Goal: Check status: Check status

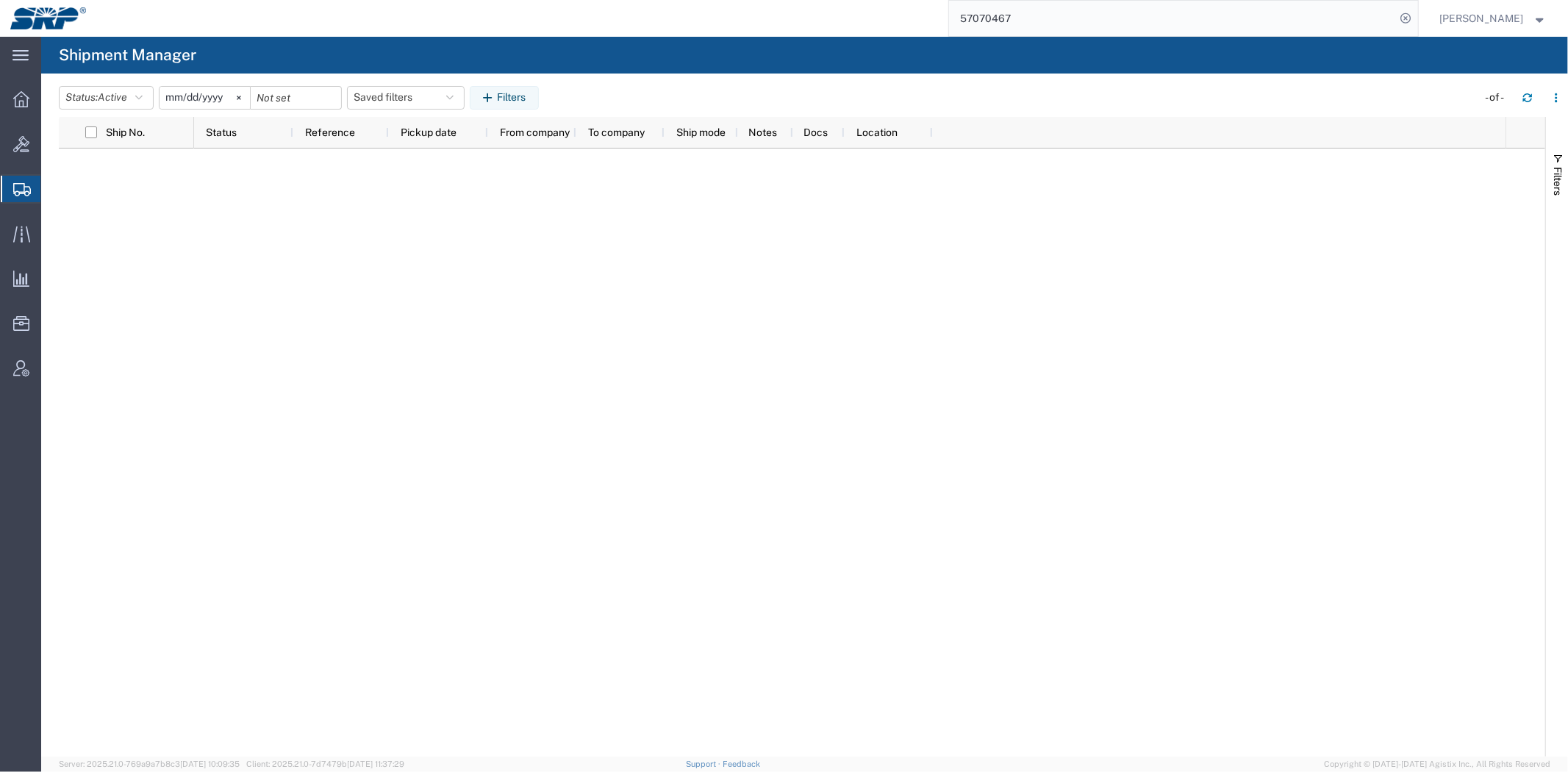
click at [0, 0] on span "Shipment Manager" at bounding box center [0, 0] width 0 height 0
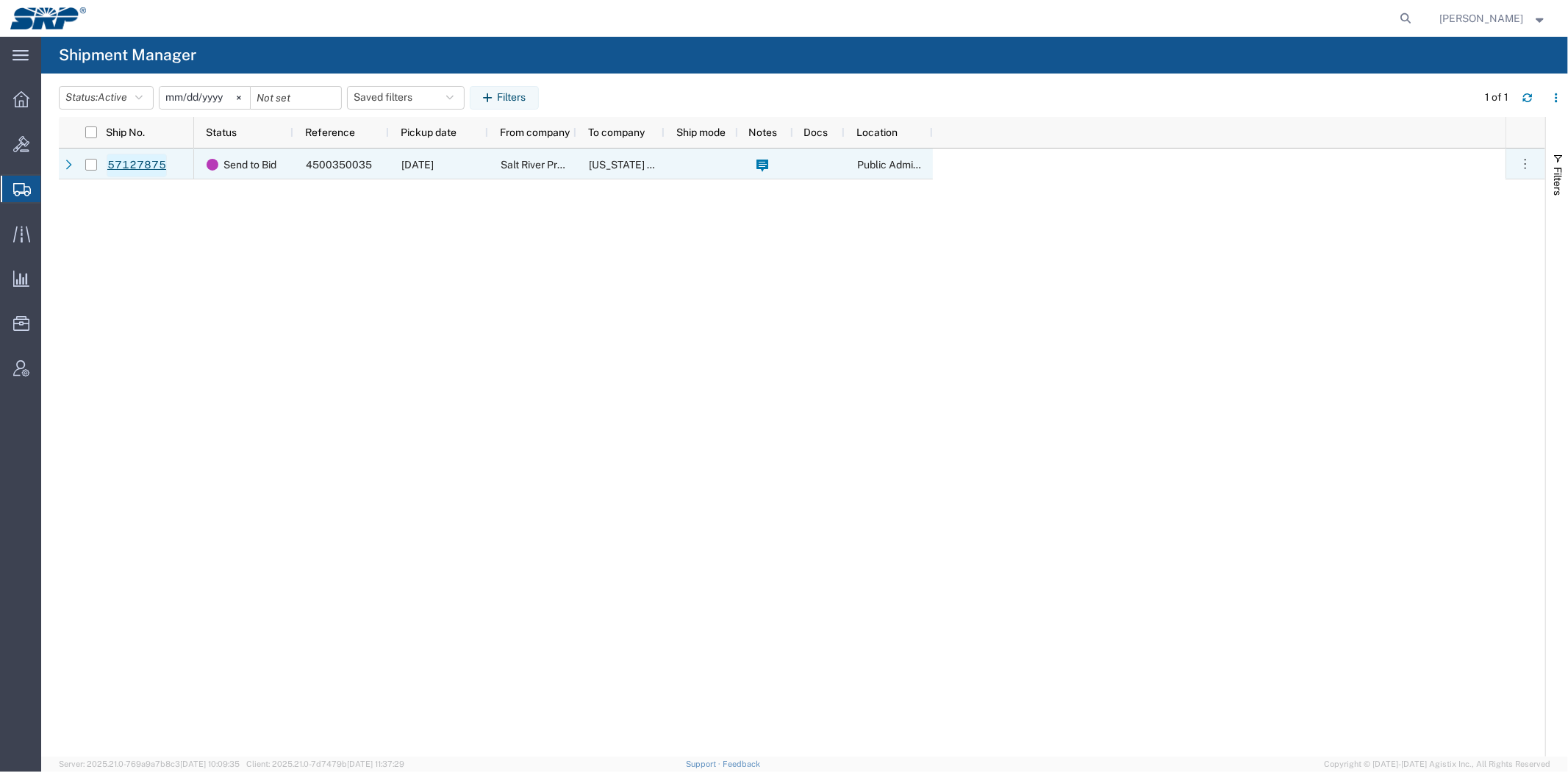
click at [142, 160] on link "57127875" at bounding box center [136, 165] width 60 height 23
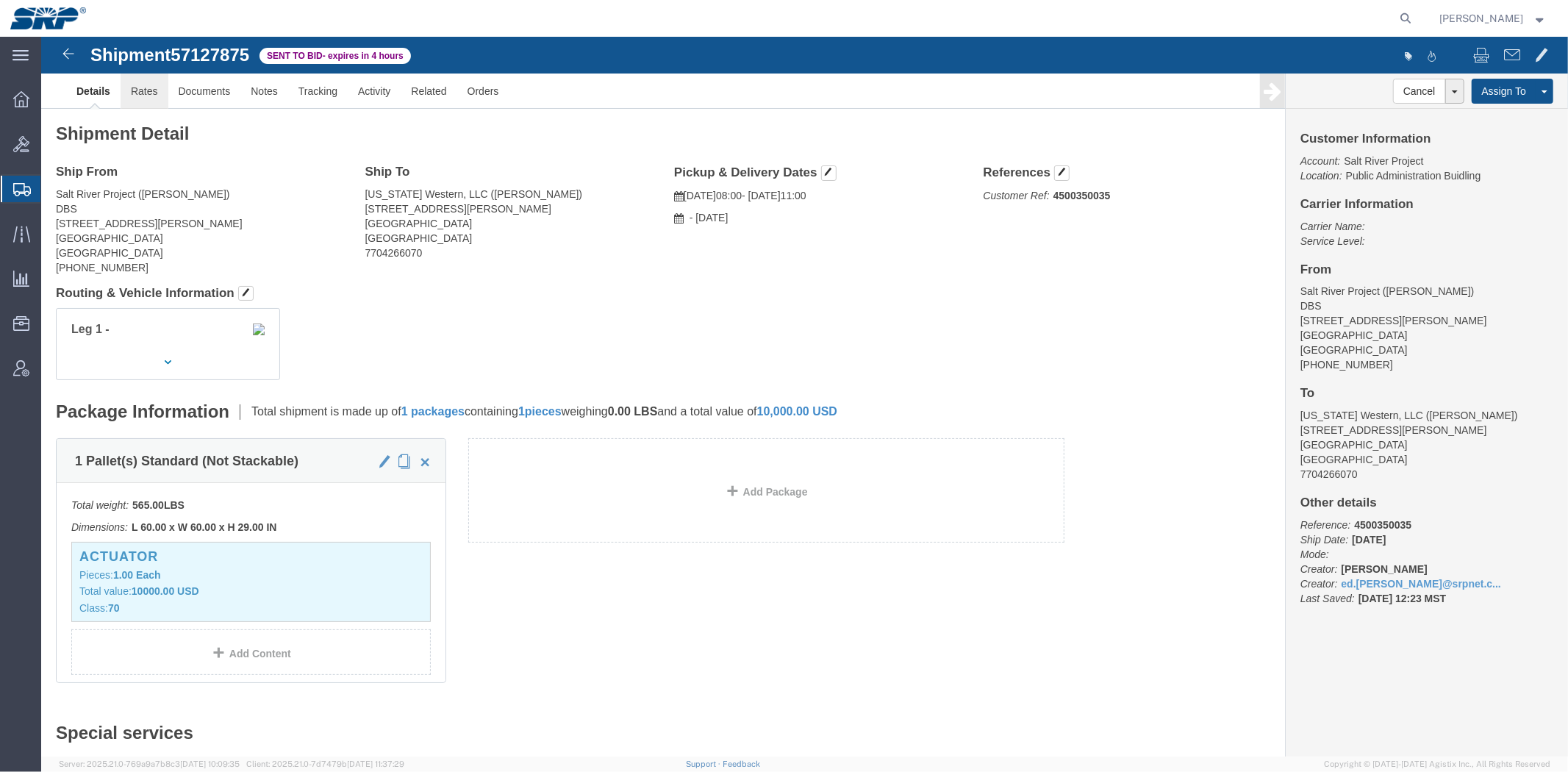
click link "Rates"
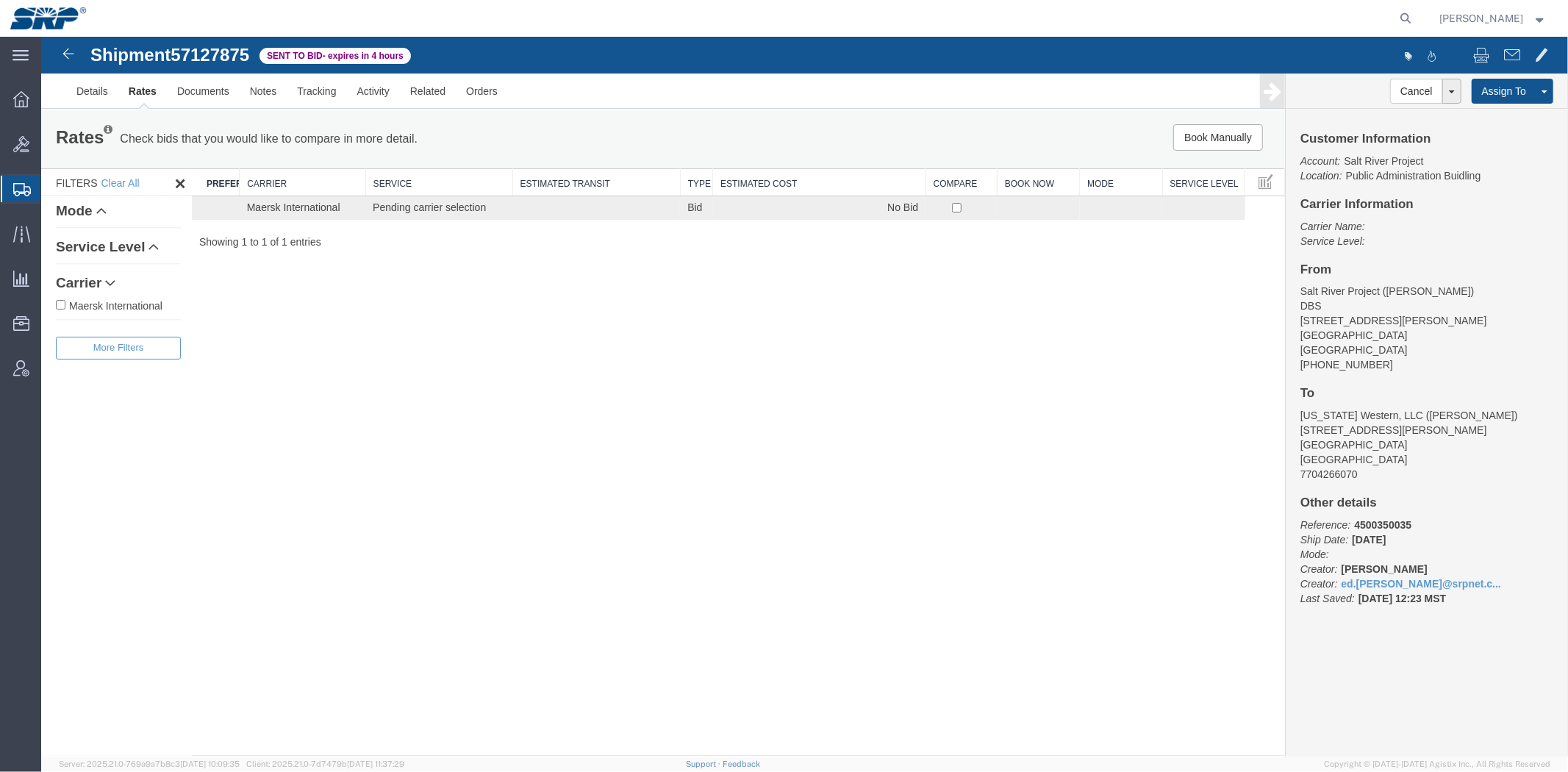
click at [718, 569] on div "Shipment 57127875 1 of 1 Sent to Bid - expires in 4 hours Details Rates Documen…" at bounding box center [803, 396] width 1527 height 720
